Goal: Task Accomplishment & Management: Manage account settings

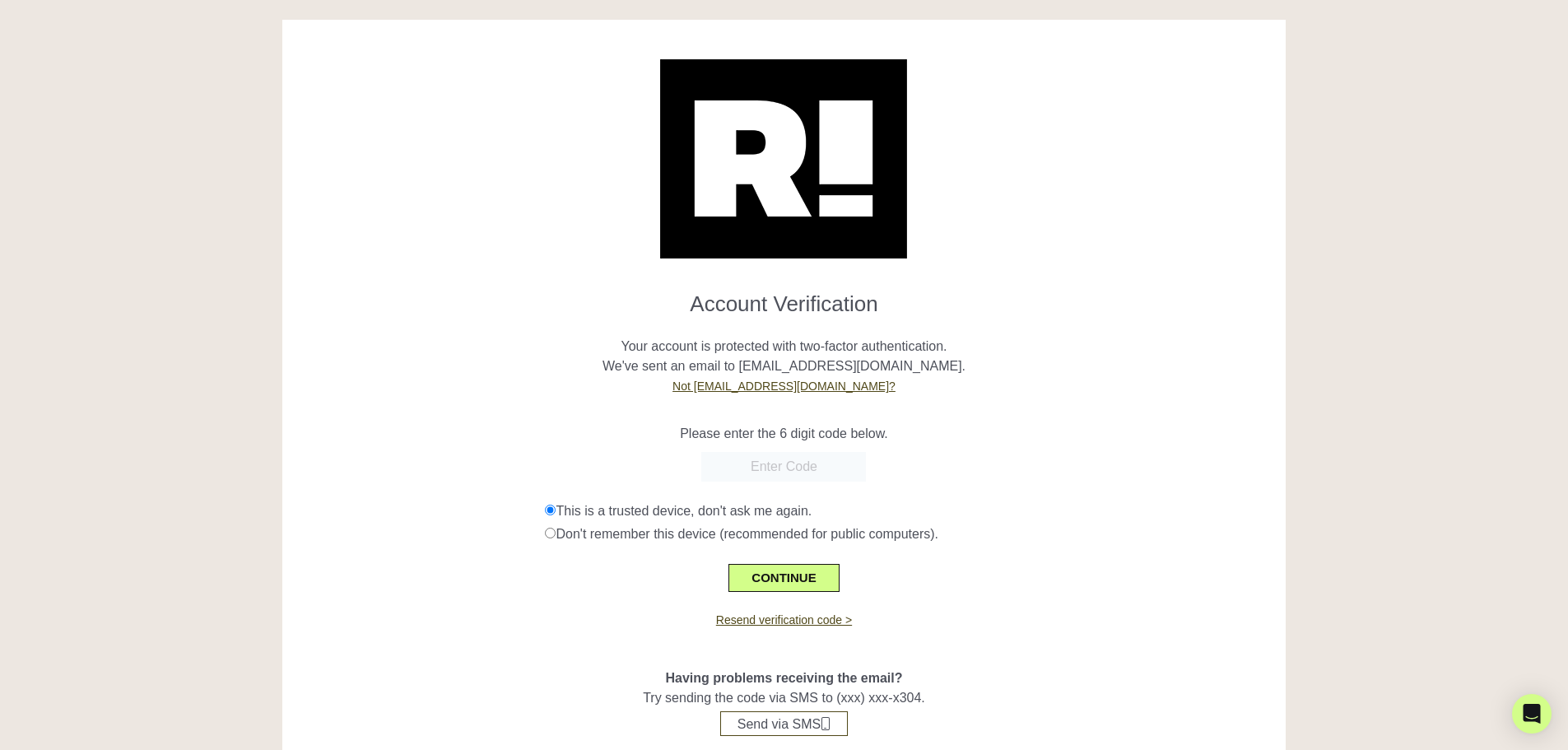
click at [1097, 455] on div at bounding box center [784, 466] width 980 height 29
click at [759, 458] on input "text" at bounding box center [784, 466] width 164 height 29
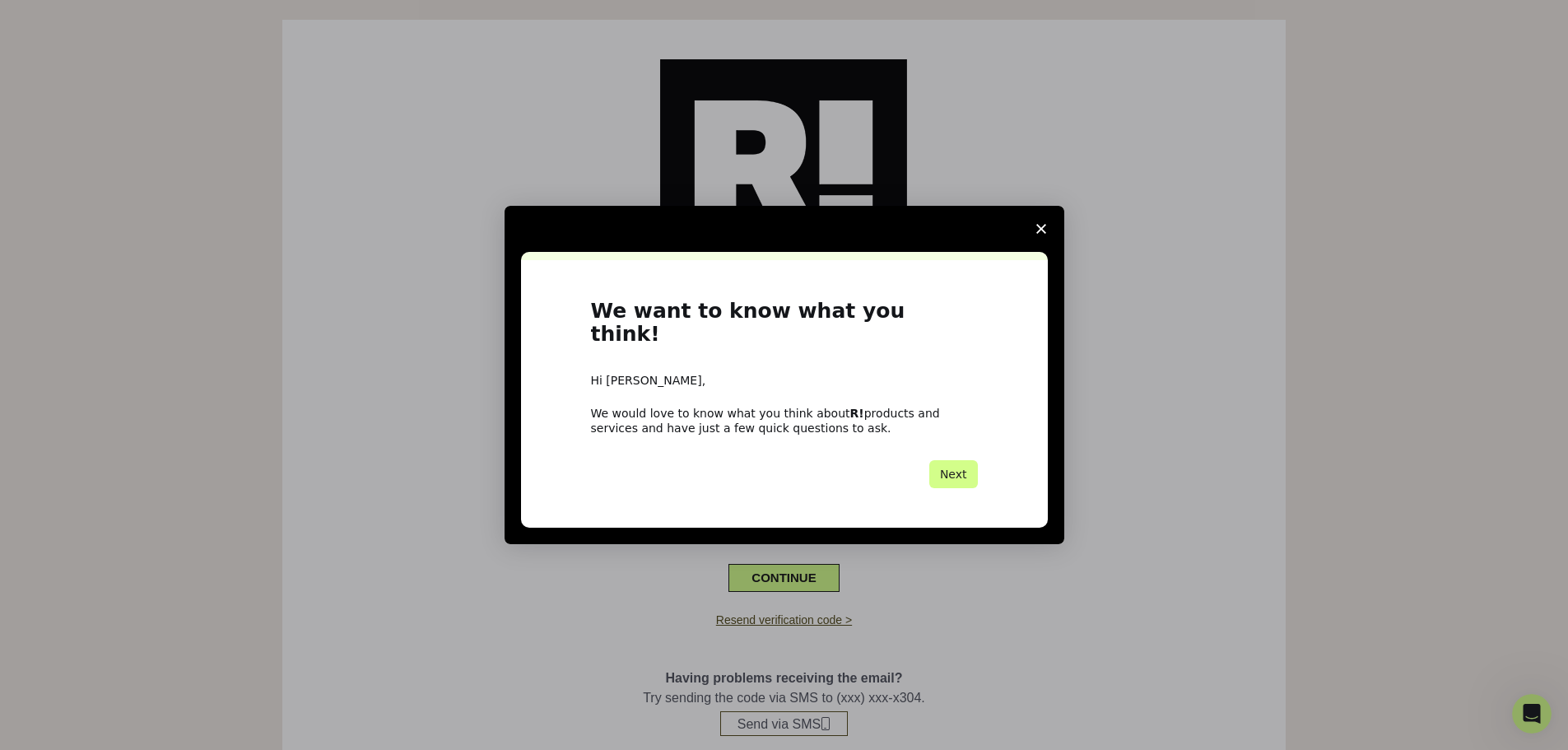
click at [1215, 549] on div "Intercom messenger" at bounding box center [784, 375] width 1568 height 750
click at [947, 606] on div "Intercom messenger" at bounding box center [784, 375] width 1568 height 750
click at [745, 461] on div "Next" at bounding box center [784, 474] width 387 height 28
click at [762, 467] on div "Next" at bounding box center [784, 474] width 387 height 28
click at [794, 406] on div "We would love to know what you think about R! products and services and have ju…" at bounding box center [784, 420] width 387 height 29
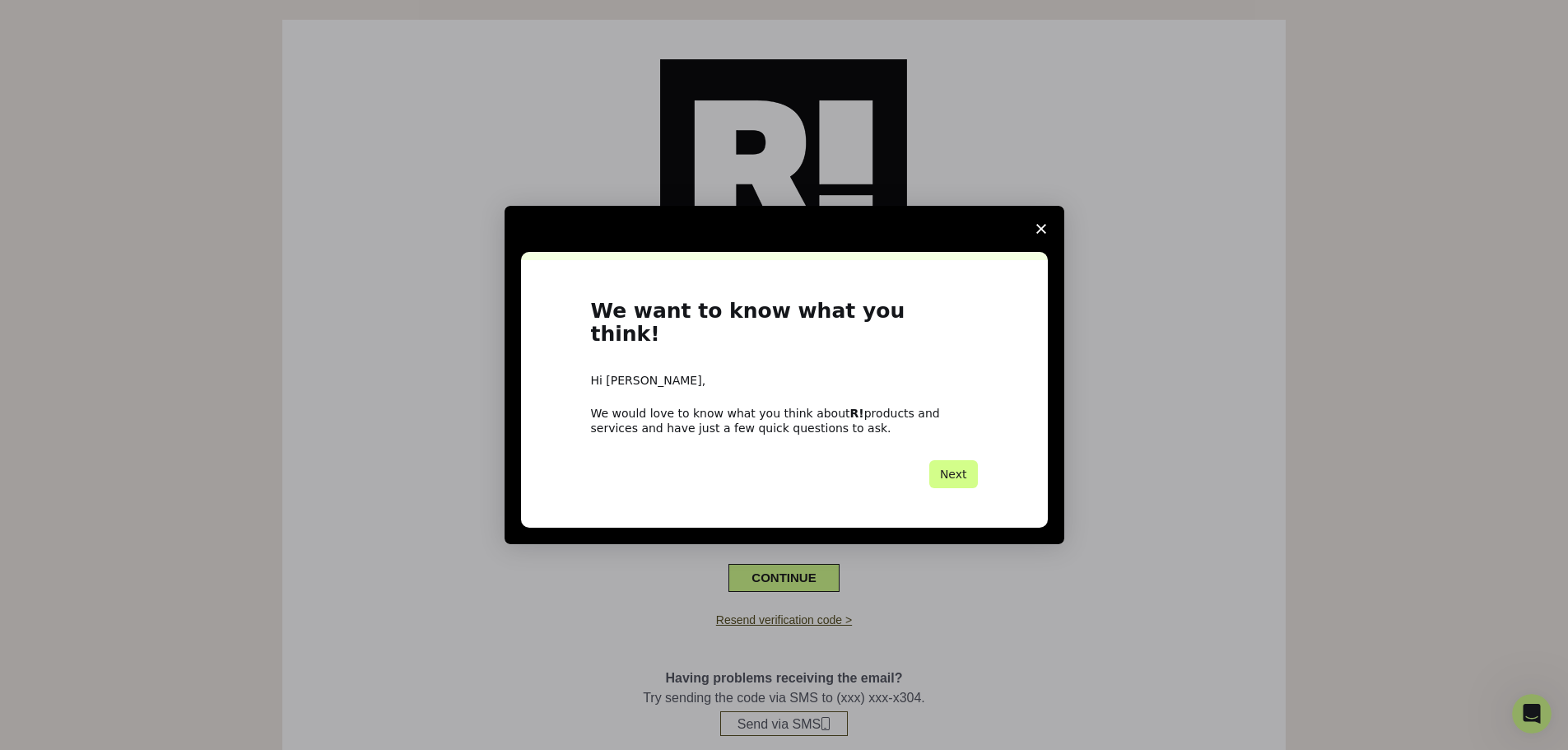
click at [1042, 234] on icon "Close survey" at bounding box center [1042, 229] width 10 height 10
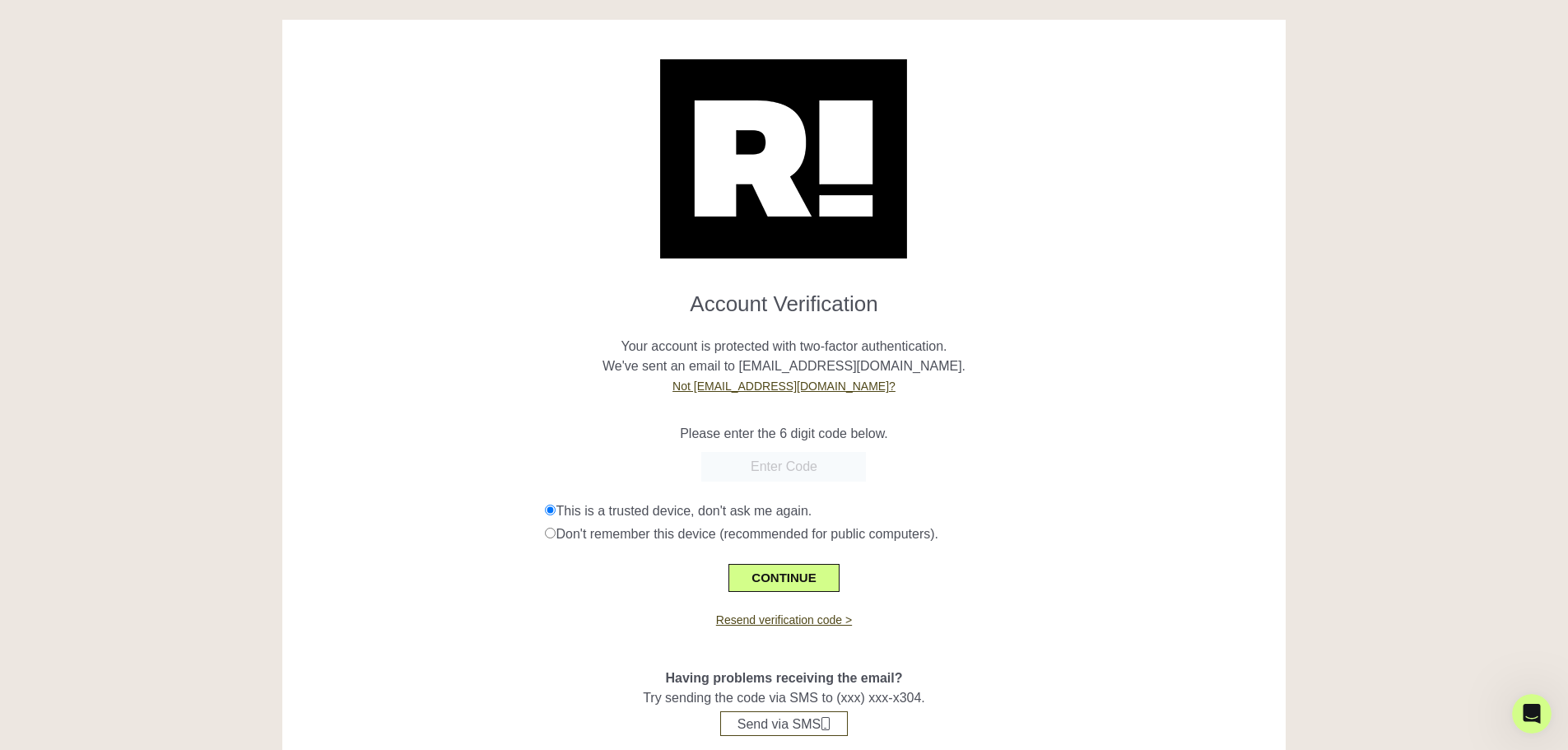
click at [737, 465] on input "text" at bounding box center [784, 466] width 164 height 29
paste input "284592"
type input "284592"
click at [944, 405] on div "Please enter the 6 digit code below." at bounding box center [784, 423] width 980 height 39
click at [781, 582] on button "CONTINUE" at bounding box center [784, 578] width 111 height 28
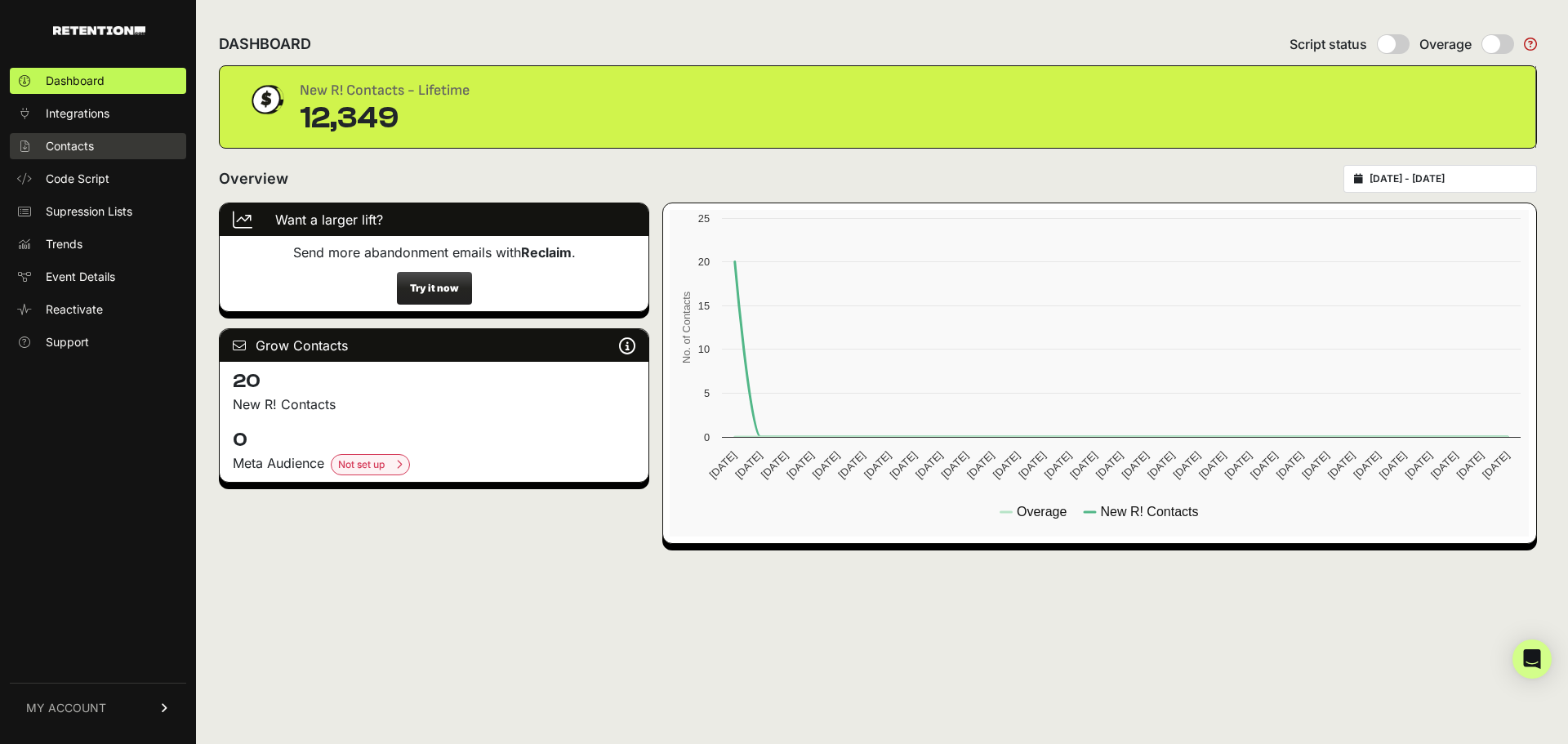
click at [80, 139] on span "Contacts" at bounding box center [70, 146] width 49 height 16
